Goal: Transaction & Acquisition: Download file/media

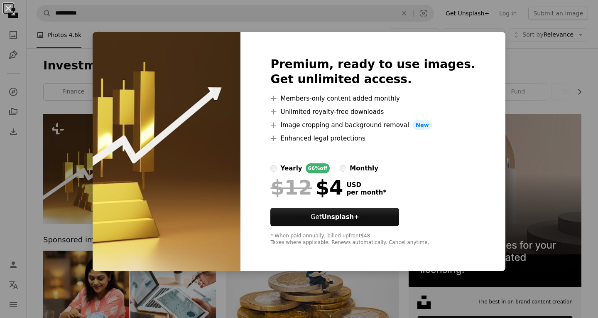
click at [497, 107] on div "An X shape Premium, ready to use images. Get unlimited access. A plus sign Memb…" at bounding box center [299, 159] width 598 height 318
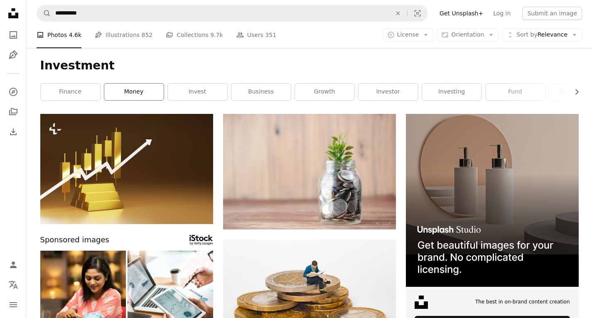
click at [127, 92] on link "money" at bounding box center [133, 91] width 59 height 17
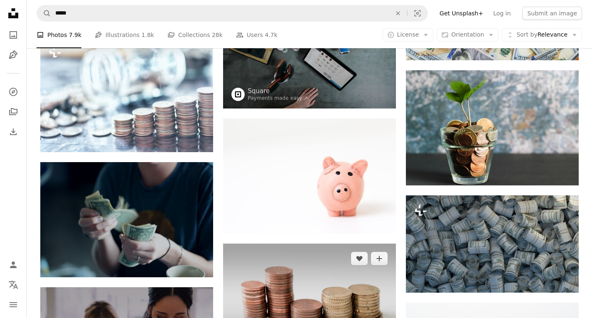
scroll to position [562, 0]
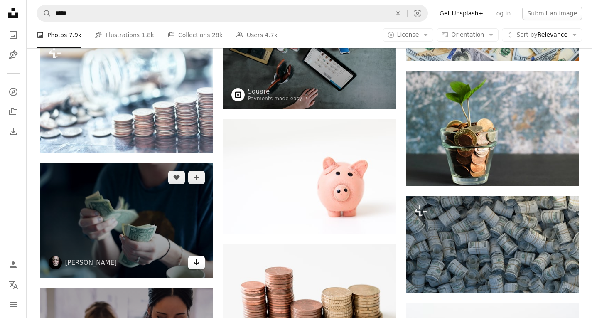
click at [196, 264] on icon "Download" at bounding box center [195, 262] width 5 height 6
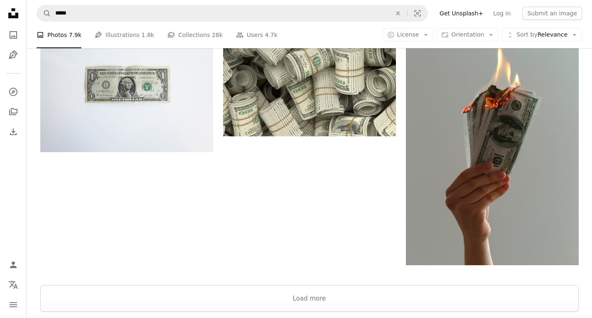
scroll to position [1191, 0]
